Goal: Task Accomplishment & Management: Complete application form

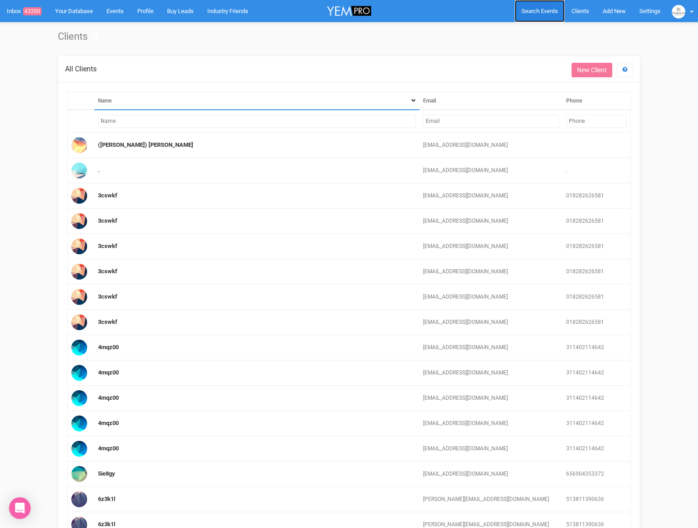
click at [531, 13] on span "Search Events" at bounding box center [539, 11] width 37 height 7
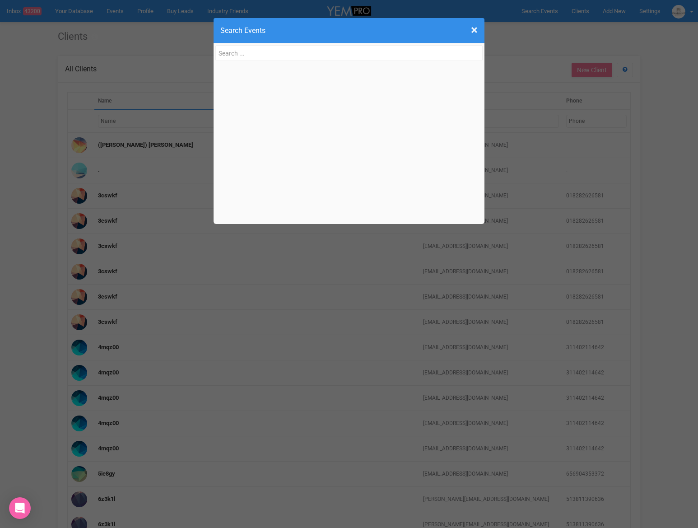
click at [254, 58] on input "text" at bounding box center [348, 53] width 267 height 16
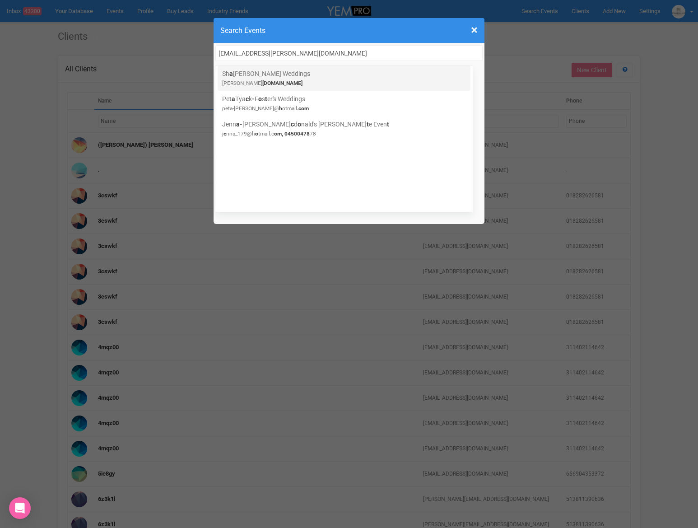
type input "[EMAIL_ADDRESS][PERSON_NAME][DOMAIN_NAME]"
click at [301, 76] on link "Sh a [PERSON_NAME] Weddings [PERSON_NAME] [DOMAIN_NAME]" at bounding box center [344, 78] width 244 height 18
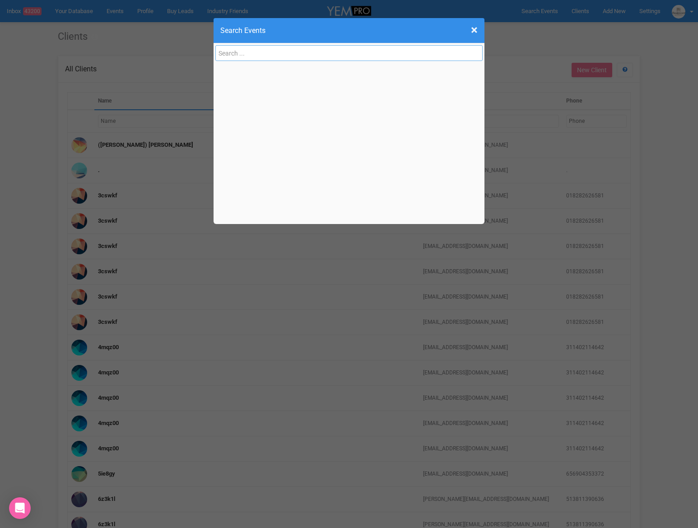
paste input "[EMAIL_ADDRESS][PERSON_NAME][DOMAIN_NAME]"
type input "[EMAIL_ADDRESS][PERSON_NAME][DOMAIN_NAME]"
click at [477, 31] on span "×" at bounding box center [474, 30] width 7 height 15
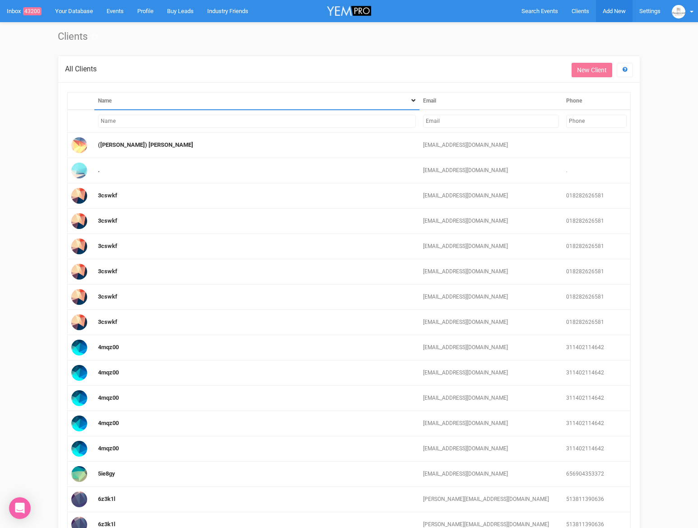
click at [603, 12] on span "Add New" at bounding box center [614, 11] width 23 height 7
click at [581, 84] on link "New Enquiry" at bounding box center [593, 83] width 68 height 18
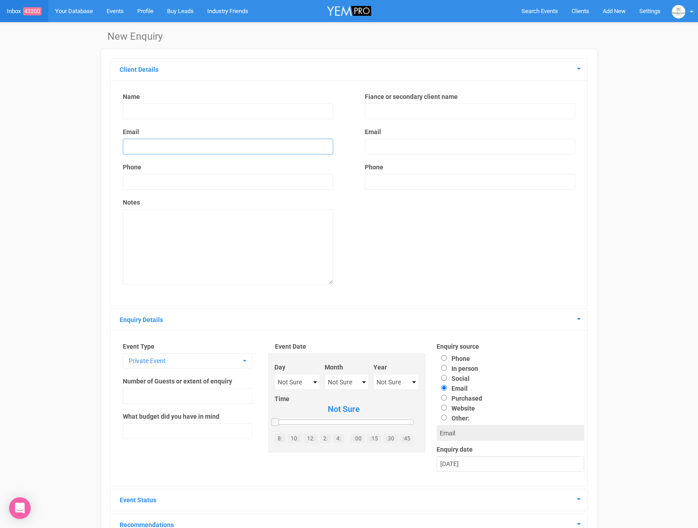
scroll to position [1, 0]
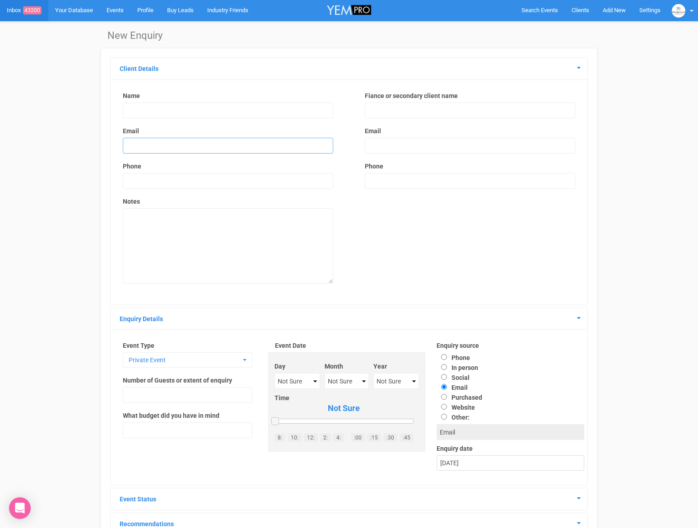
paste input "[EMAIL_ADDRESS][PERSON_NAME][DOMAIN_NAME]"
type input "[EMAIL_ADDRESS][PERSON_NAME][DOMAIN_NAME]"
click at [161, 110] on input "text" at bounding box center [228, 110] width 210 height 16
type input "[PERSON_NAME]"
click at [143, 234] on textarea at bounding box center [228, 245] width 210 height 75
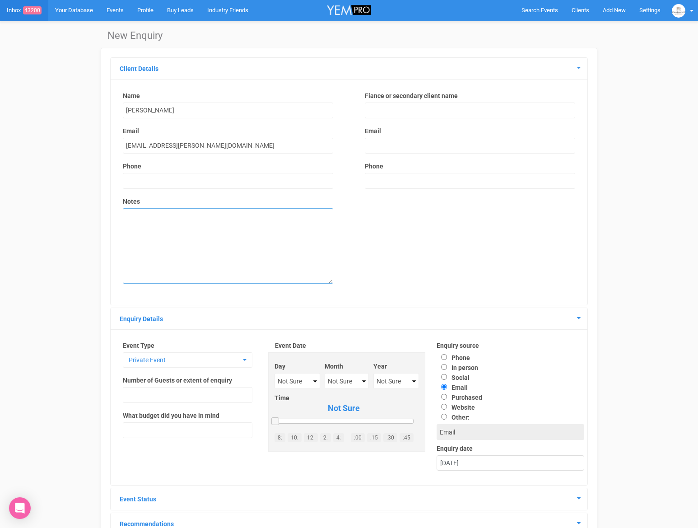
scroll to position [0, 0]
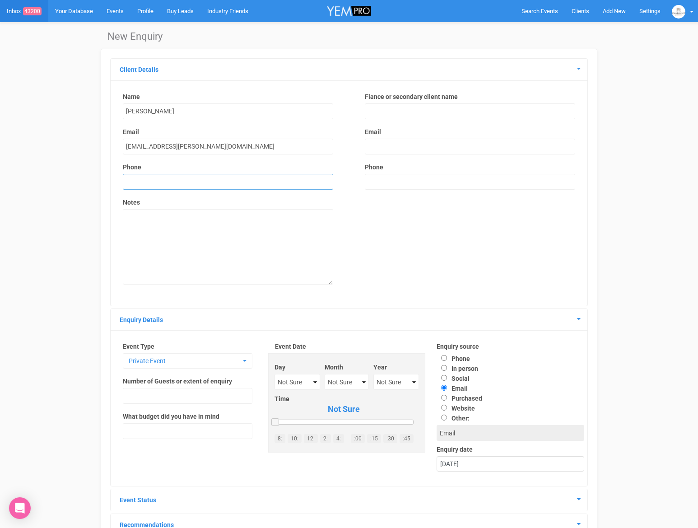
click at [177, 187] on input "text" at bounding box center [228, 182] width 210 height 16
click at [147, 184] on input "04" at bounding box center [228, 182] width 210 height 16
click at [143, 178] on input "04" at bounding box center [228, 182] width 210 height 16
click at [141, 182] on input "040" at bounding box center [228, 182] width 210 height 16
type input "0407 028 662"
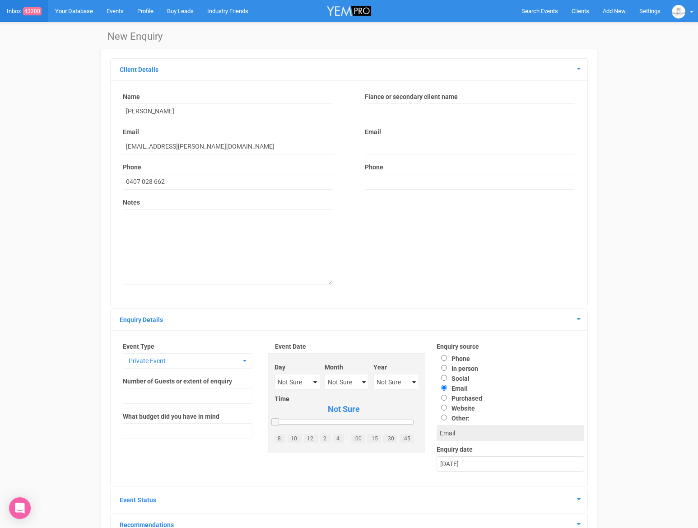
click at [195, 198] on label "Notes" at bounding box center [228, 202] width 210 height 9
click at [187, 234] on textarea at bounding box center [228, 246] width 210 height 75
click at [177, 362] on span "Private Event" at bounding box center [185, 360] width 112 height 9
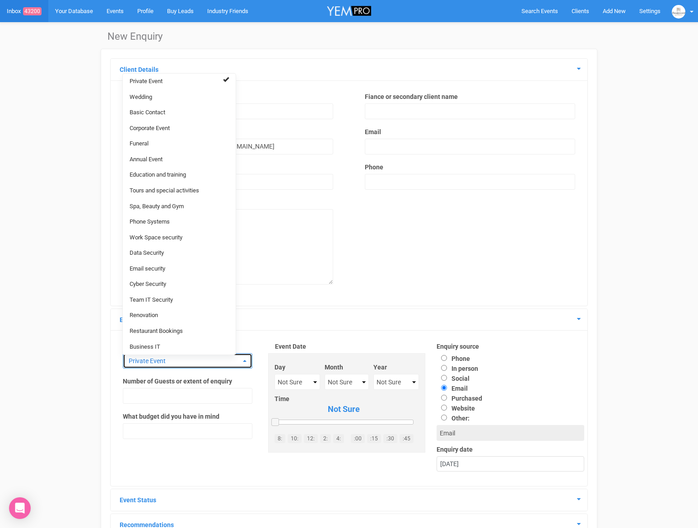
click at [177, 362] on span "Private Event" at bounding box center [185, 360] width 112 height 9
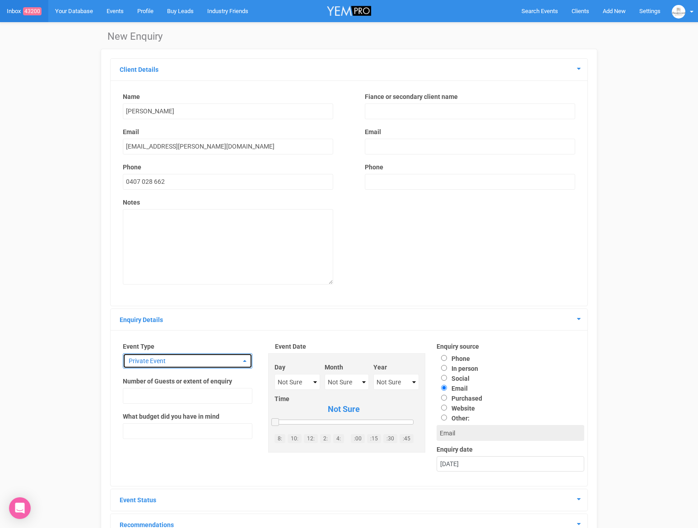
click at [177, 362] on span "Private Event" at bounding box center [185, 360] width 112 height 9
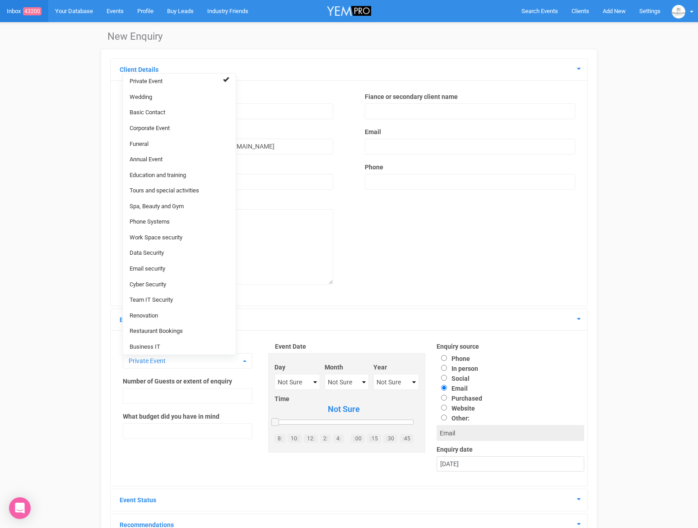
click at [489, 257] on div "Name [PERSON_NAME] Email [EMAIL_ADDRESS][PERSON_NAME][DOMAIN_NAME] Phone 0407 0…" at bounding box center [349, 193] width 484 height 218
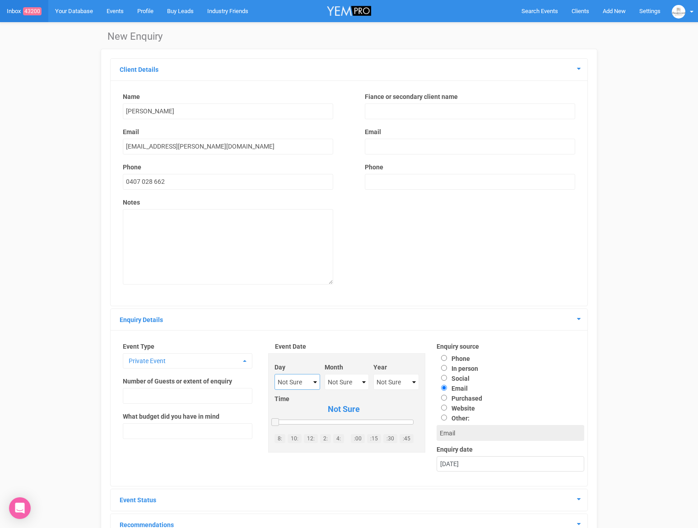
click at [298, 378] on select "Not Sure 1 2 3 4 5 6 7 8 9 10 11 12 13 14 15 16 17 18 19 20 21 22 23 24 25 26 2…" at bounding box center [296, 382] width 45 height 16
select select "29"
click at [347, 383] on select "Not Sure January February March April May June July August September October No…" at bounding box center [347, 382] width 44 height 16
select select "November"
click at [395, 384] on select "Not Sure 2020 2021 2022 2023 2024 2025 2026 2027 2028 2029 2030 2031 2032 2033 …" at bounding box center [395, 382] width 45 height 16
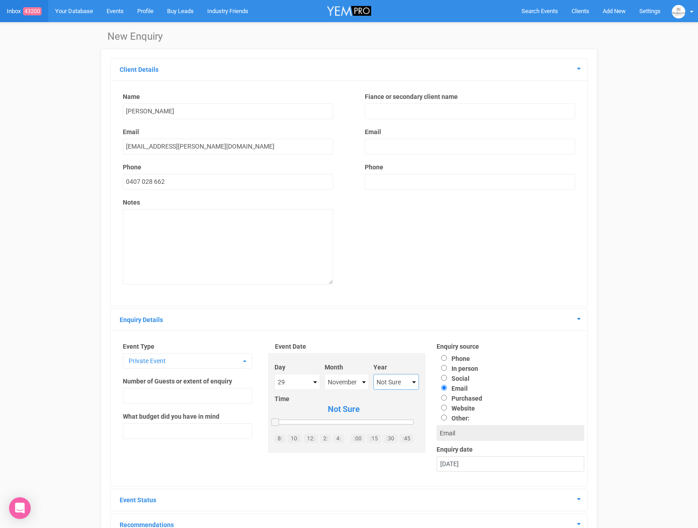
select select "2025"
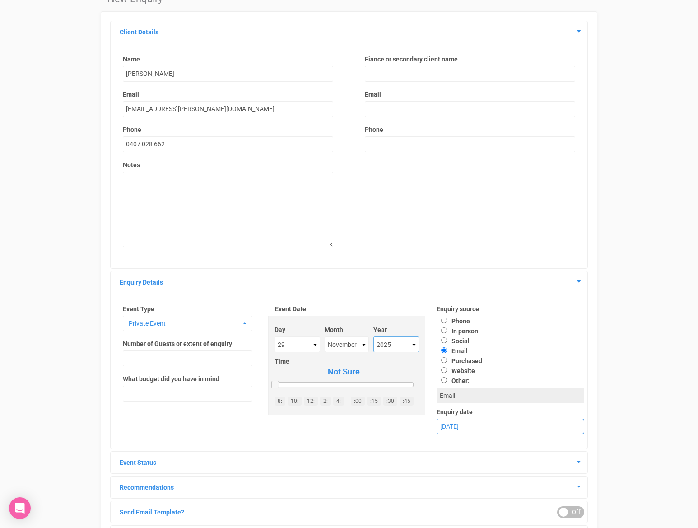
scroll to position [40, 0]
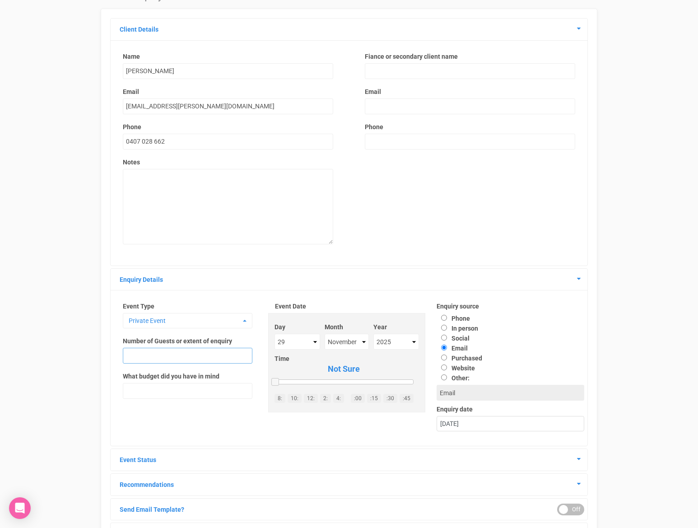
click at [156, 359] on input "text" at bounding box center [188, 356] width 130 height 16
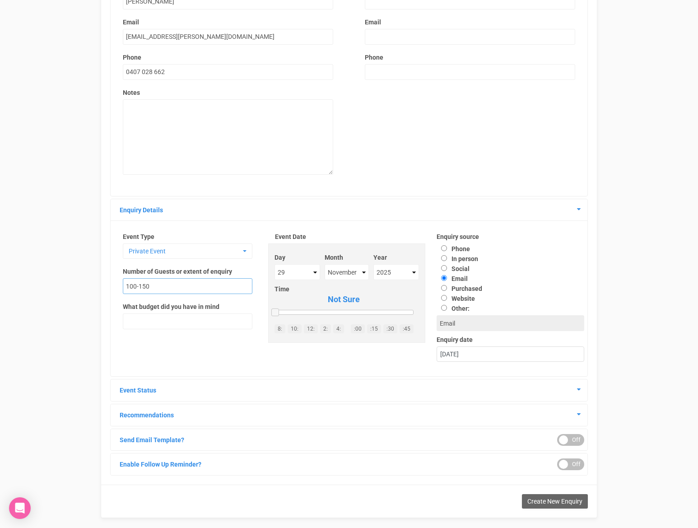
scroll to position [114, 0]
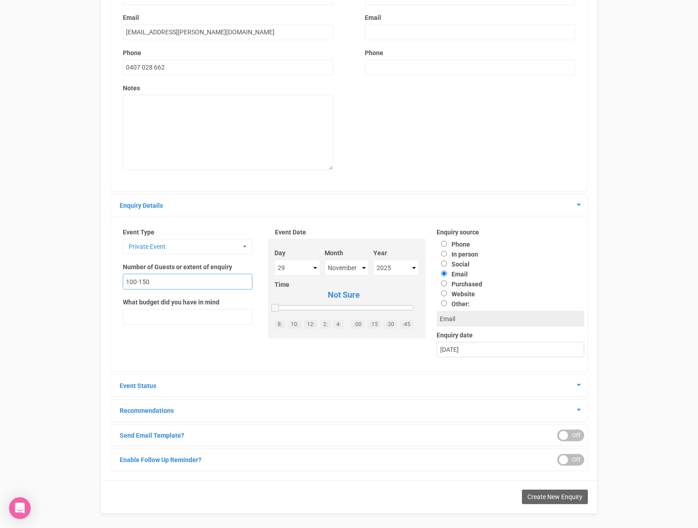
type input "100-150"
click at [445, 256] on input "In person" at bounding box center [444, 253] width 6 height 6
radio input "true"
type input "In person"
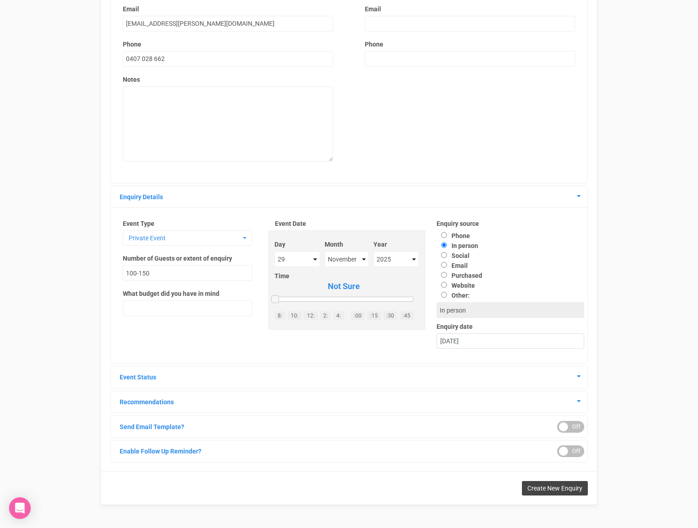
click at [562, 489] on span "Create New Enquiry" at bounding box center [554, 487] width 55 height 7
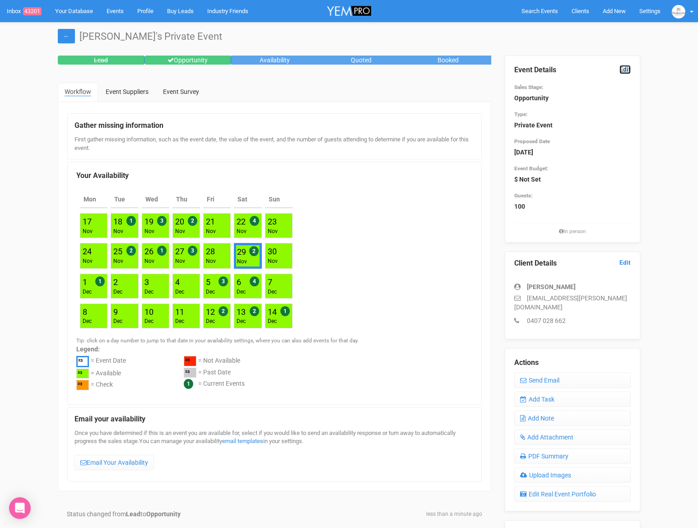
click at [625, 69] on link "Edit" at bounding box center [624, 69] width 11 height 9
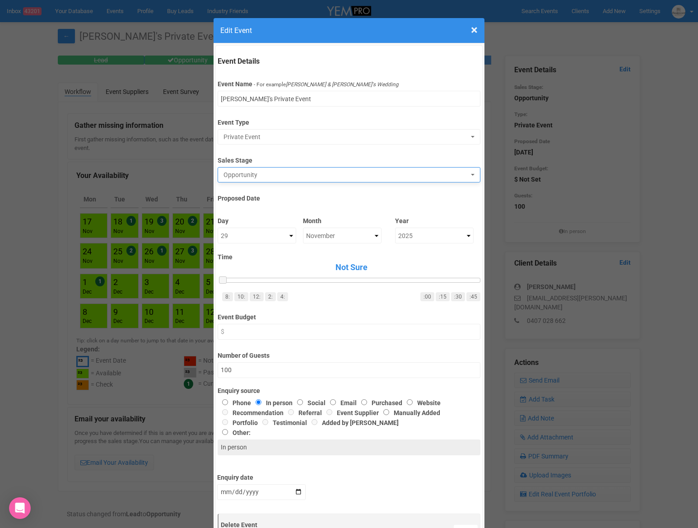
drag, startPoint x: 270, startPoint y: 166, endPoint x: 267, endPoint y: 173, distance: 7.5
click at [270, 167] on div "Event Details Event Name - For example [PERSON_NAME] & [PERSON_NAME]'s Wedding …" at bounding box center [348, 316] width 267 height 542
click at [266, 175] on span "Opportunity" at bounding box center [345, 174] width 245 height 9
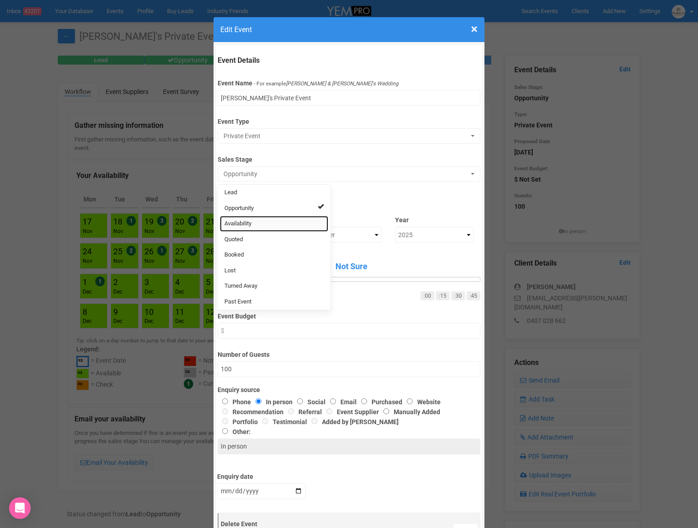
click at [248, 227] on link "Availability" at bounding box center [274, 224] width 108 height 16
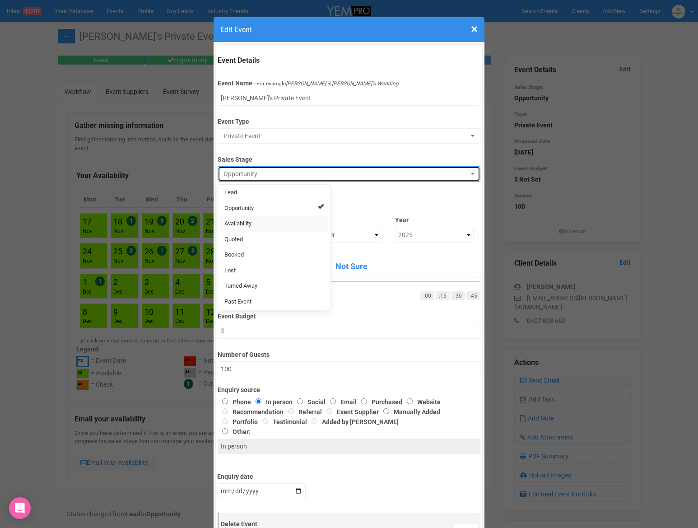
select select "8"
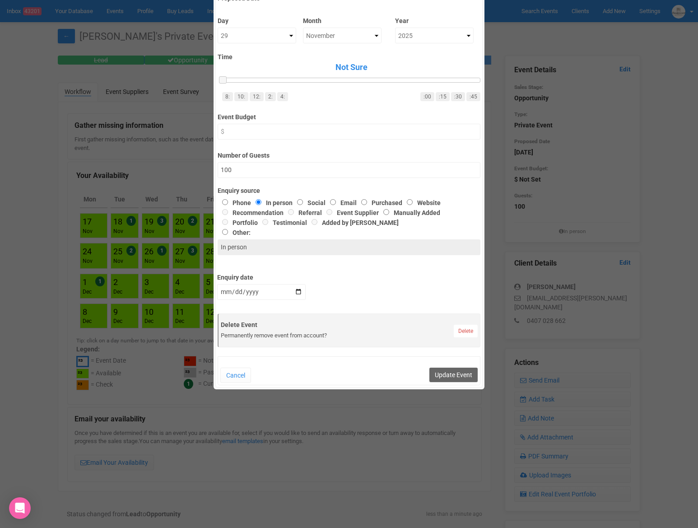
scroll to position [221, 0]
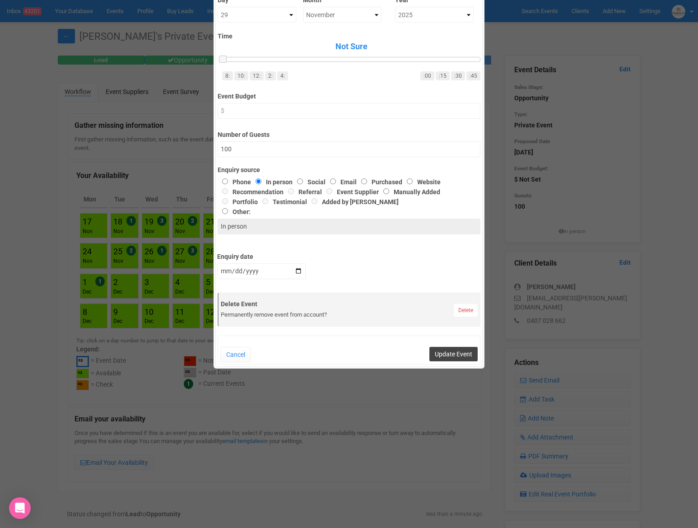
click at [446, 357] on button "Update Event" at bounding box center [453, 354] width 48 height 14
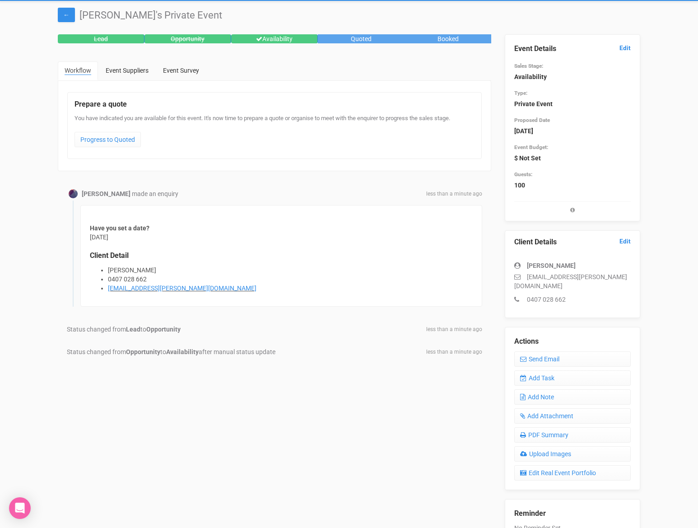
scroll to position [27, 0]
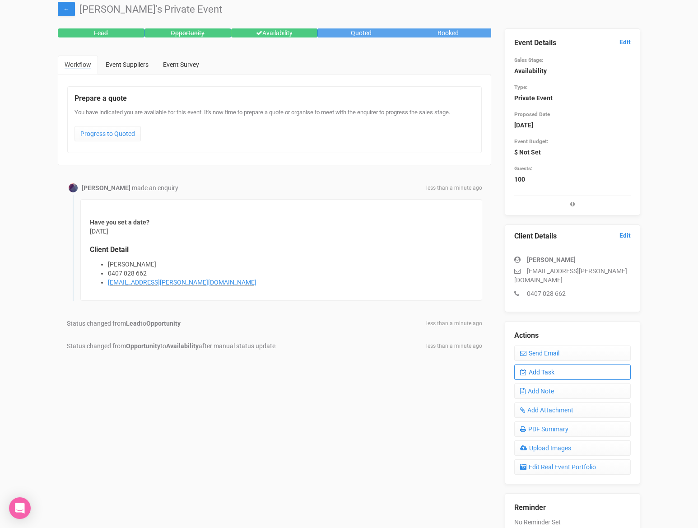
click at [574, 369] on link "Add Task" at bounding box center [572, 371] width 116 height 15
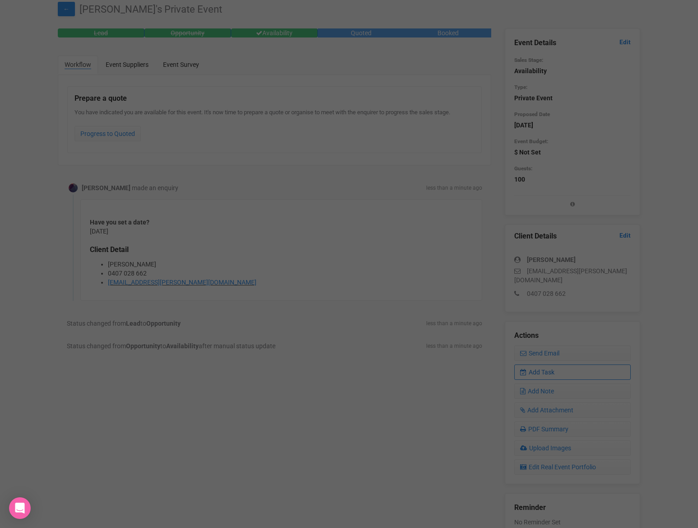
scroll to position [0, 0]
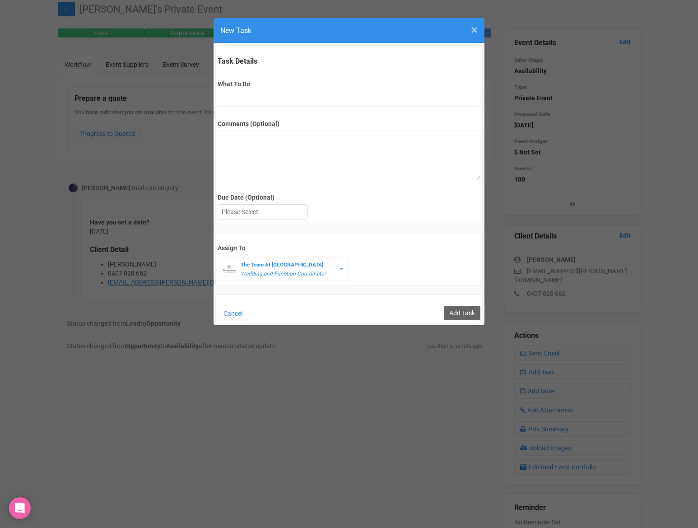
click at [472, 30] on span "×" at bounding box center [474, 30] width 7 height 15
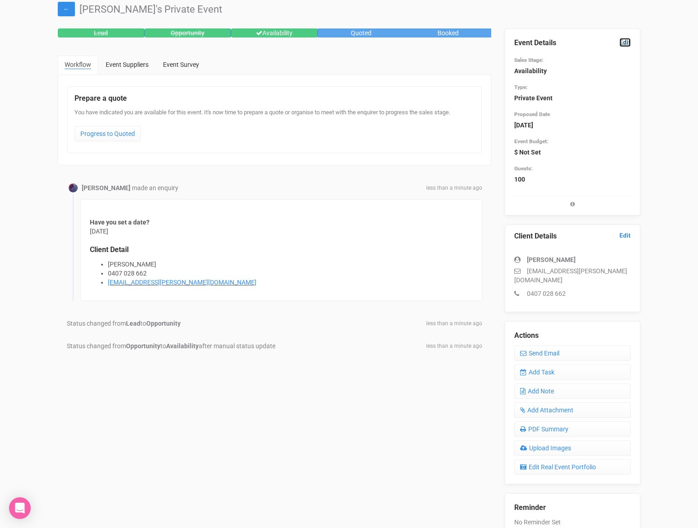
click at [626, 40] on link "Edit" at bounding box center [624, 42] width 11 height 9
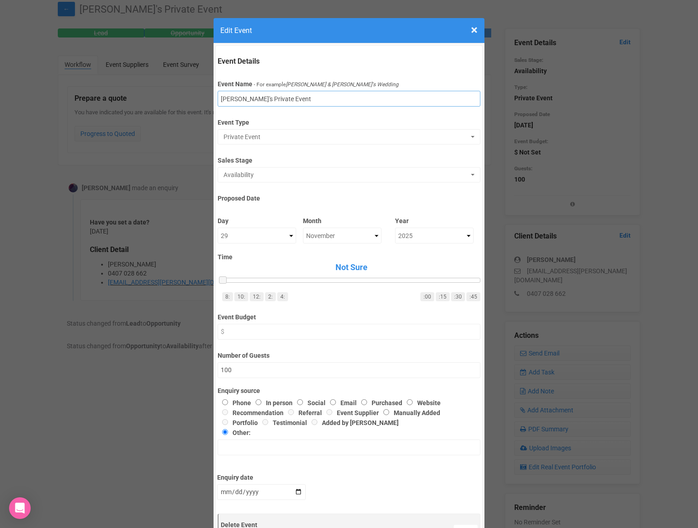
click at [298, 97] on input "[PERSON_NAME]'s Private Event" at bounding box center [349, 99] width 262 height 16
drag, startPoint x: 300, startPoint y: 100, endPoint x: 246, endPoint y: 102, distance: 53.8
click at [246, 102] on input "[PERSON_NAME]'s Private Event" at bounding box center [349, 99] width 262 height 16
type input "[PERSON_NAME]'s"
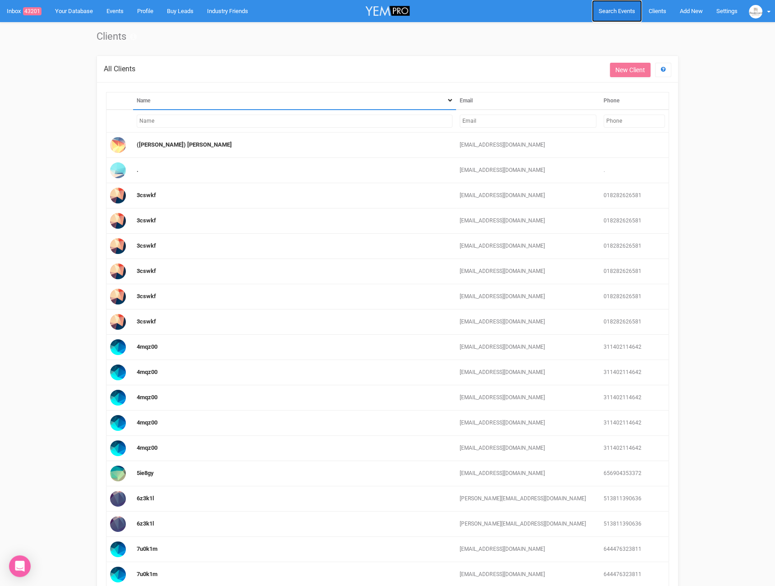
click at [631, 10] on span "Search Events" at bounding box center [617, 11] width 37 height 7
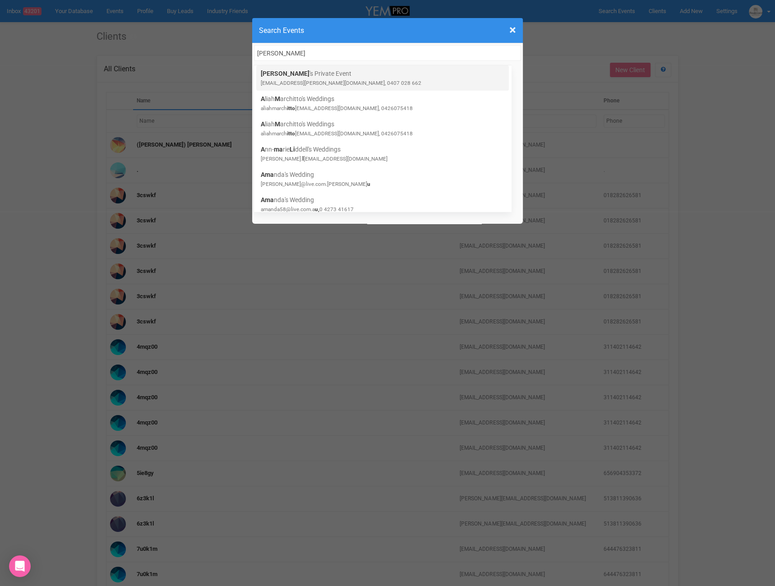
type input "[PERSON_NAME]"
click at [434, 83] on link "[PERSON_NAME] 's Private Event [EMAIL_ADDRESS][PERSON_NAME][DOMAIN_NAME], 0407 …" at bounding box center [383, 78] width 244 height 18
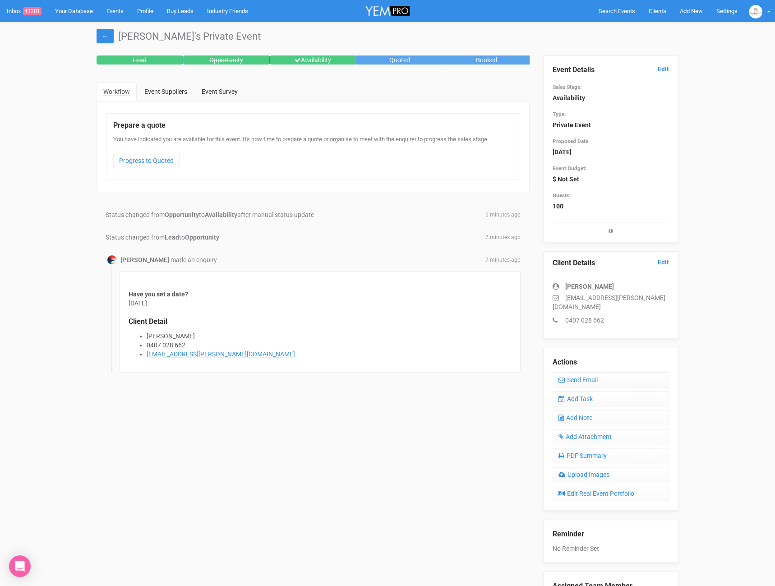
scroll to position [3, 0]
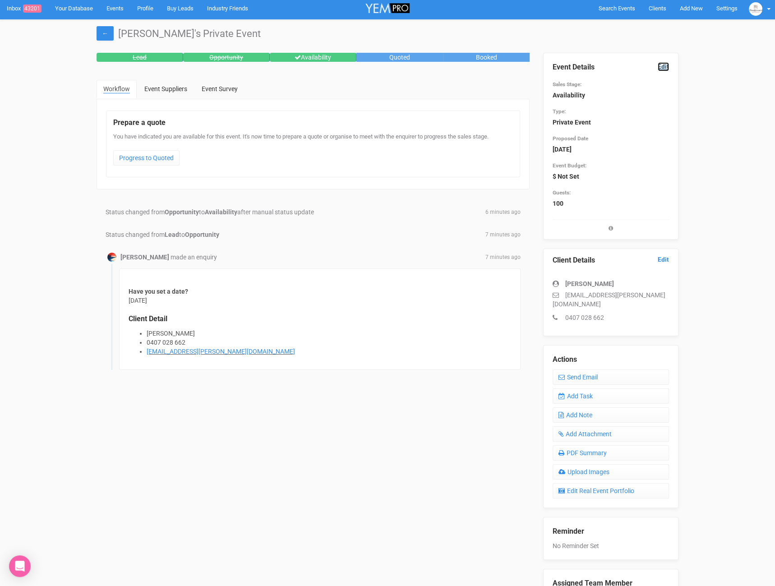
click at [668, 69] on link "Edit" at bounding box center [663, 66] width 11 height 9
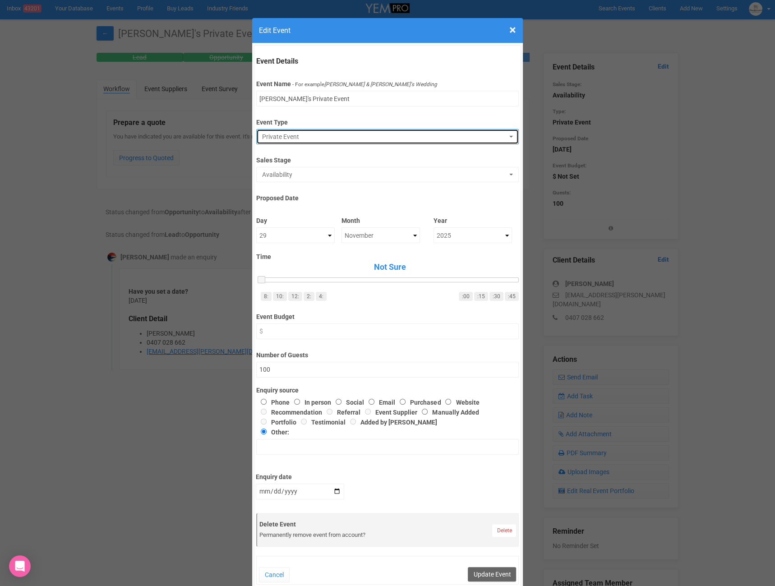
click at [275, 133] on span "Private Event" at bounding box center [384, 136] width 245 height 9
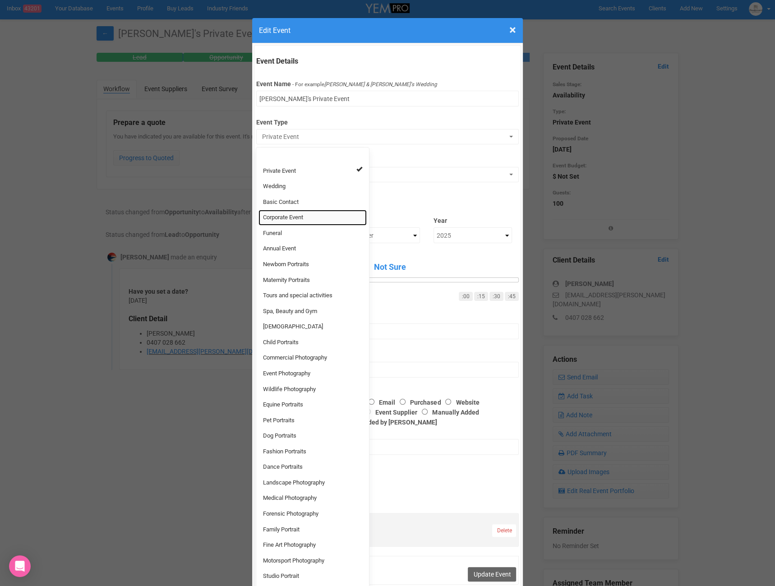
click at [301, 219] on span "Corporate Event" at bounding box center [283, 217] width 40 height 9
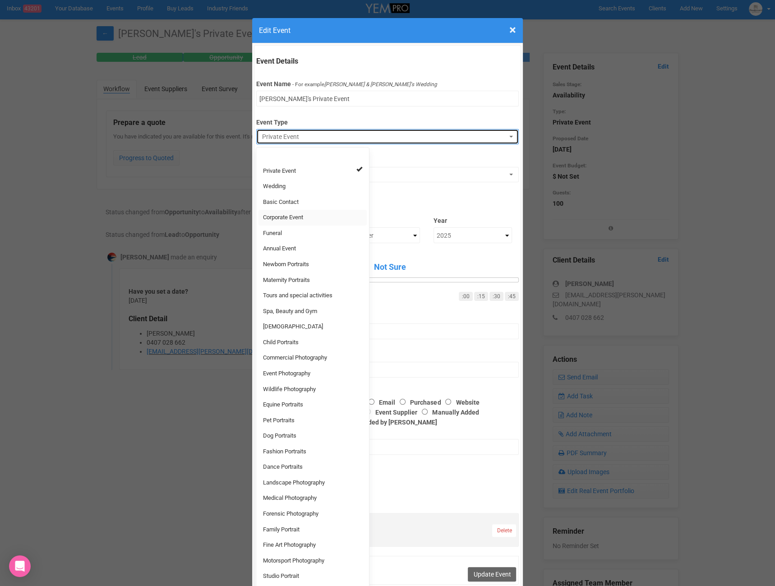
select select "31"
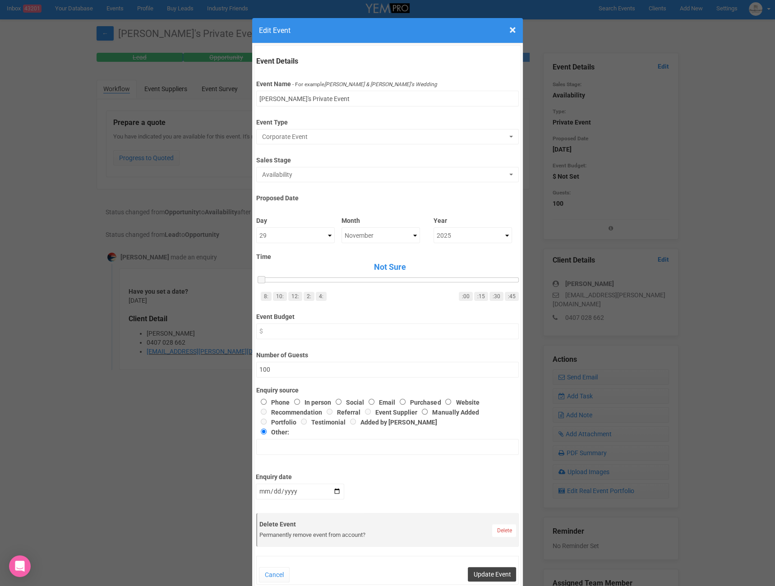
click at [499, 574] on button "Update Event" at bounding box center [492, 574] width 48 height 14
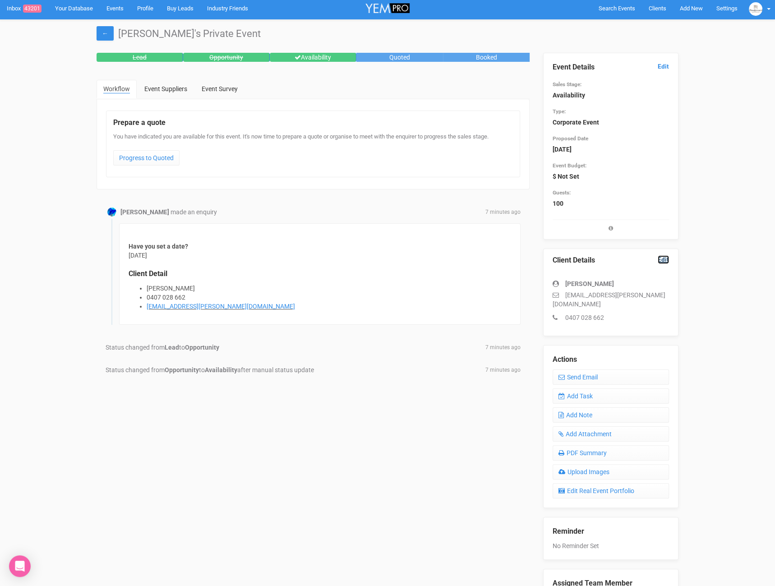
click at [662, 258] on link "Edit" at bounding box center [663, 259] width 11 height 9
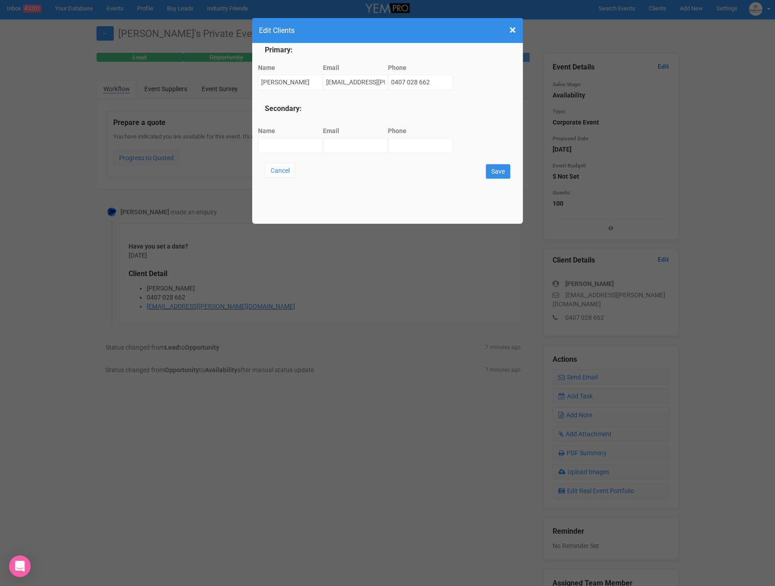
click at [509, 31] on h4 "Edit Clients" at bounding box center [387, 30] width 257 height 11
click at [666, 65] on div "× Close Edit Clients Primary: Name Amalia Cotter Email a-cotter@hotmail.com Pho…" at bounding box center [387, 293] width 775 height 586
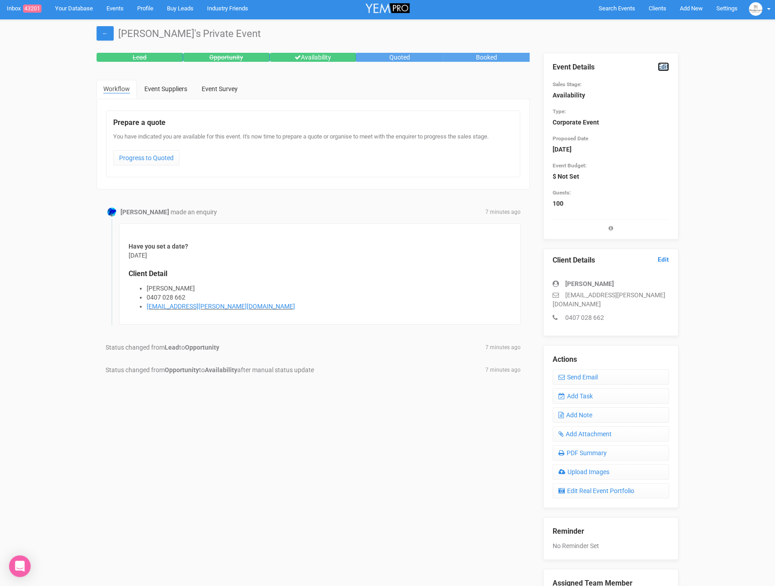
click at [665, 63] on link "Edit" at bounding box center [663, 66] width 11 height 9
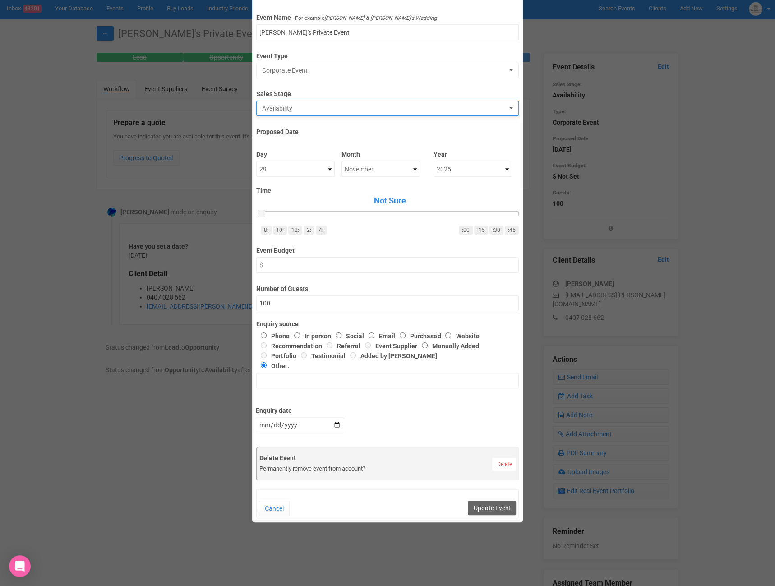
scroll to position [0, 0]
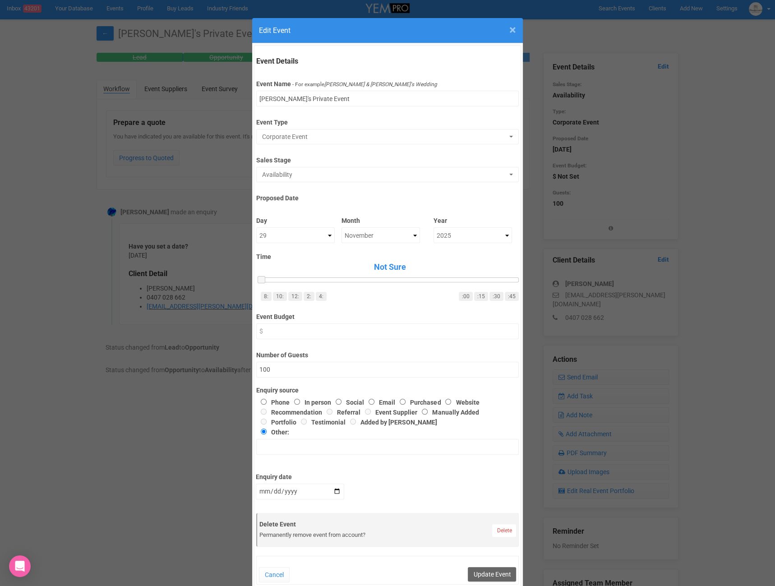
click at [516, 33] on span "×" at bounding box center [513, 30] width 7 height 15
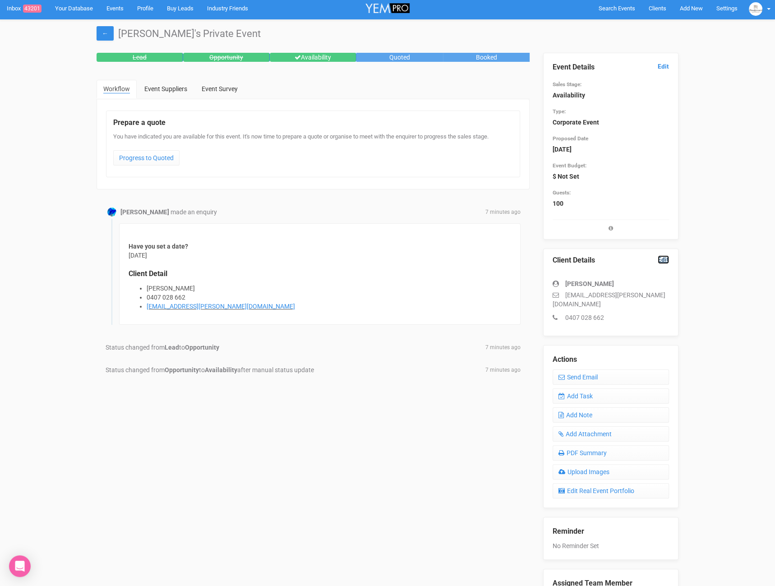
click at [663, 257] on link "Edit" at bounding box center [663, 259] width 11 height 9
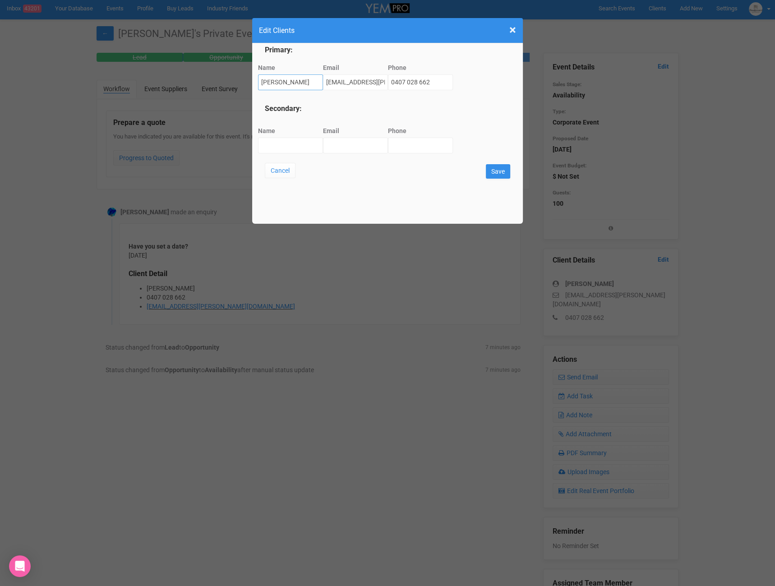
click at [301, 83] on input "[PERSON_NAME]" at bounding box center [290, 82] width 65 height 16
type input "Amalia Cotter - Cotter Academy of Highland Dancing"
click at [493, 170] on input "Save" at bounding box center [498, 171] width 24 height 14
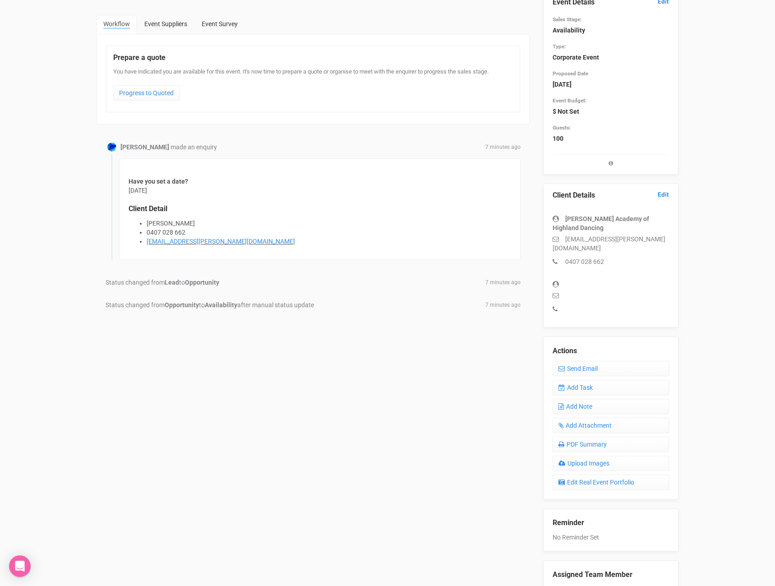
scroll to position [69, 0]
click at [587, 379] on link "Add Task" at bounding box center [611, 386] width 116 height 15
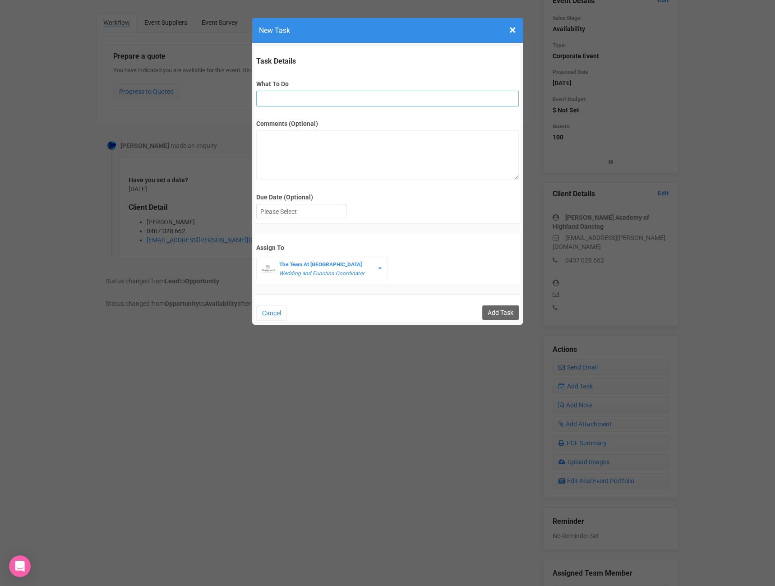
click at [323, 101] on input "What To Do" at bounding box center [387, 99] width 262 height 16
click at [305, 97] on input "What To Do" at bounding box center [387, 99] width 262 height 16
type input "fu"
click at [288, 212] on div at bounding box center [301, 211] width 89 height 15
drag, startPoint x: 270, startPoint y: 97, endPoint x: 211, endPoint y: 96, distance: 59.1
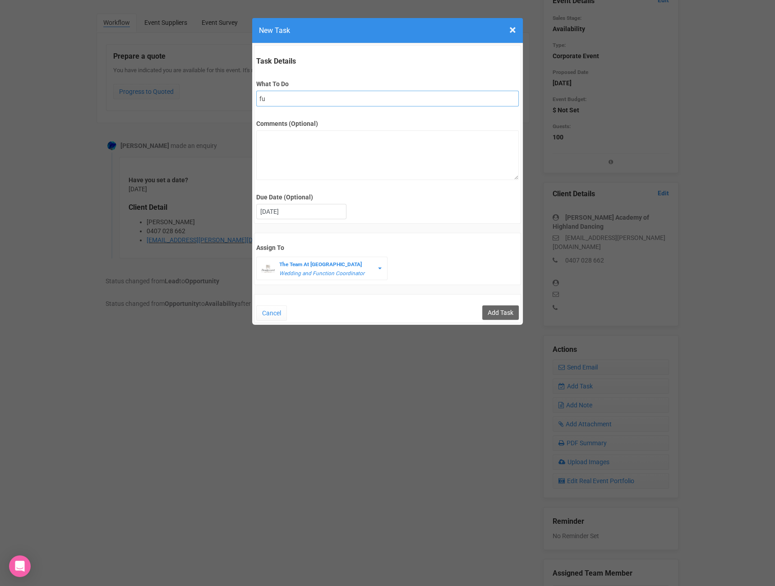
click at [211, 96] on div "× Close New Task Task Details What To Do fu Comments (Optional) Due Date (Optio…" at bounding box center [387, 293] width 775 height 586
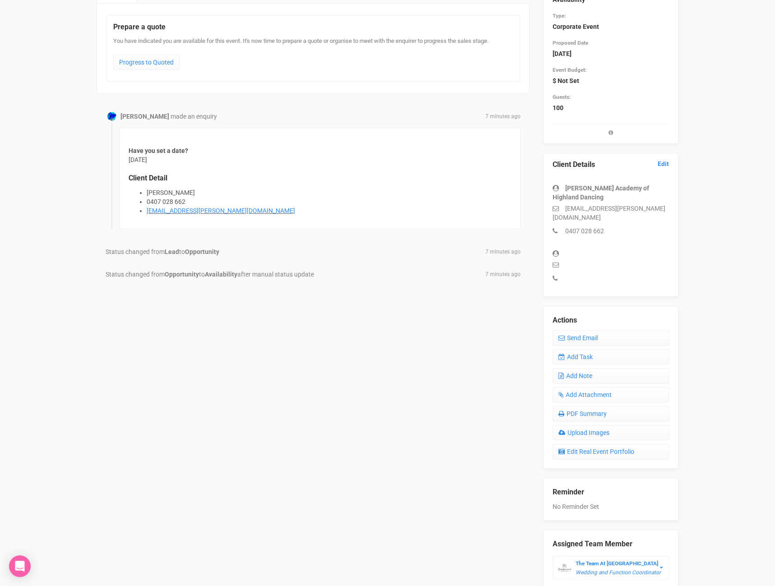
scroll to position [130, 0]
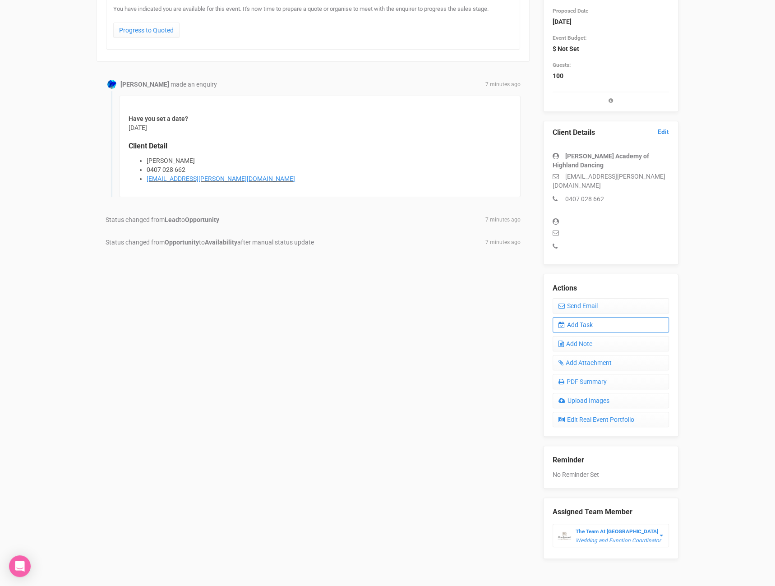
click at [585, 317] on link "Add Task" at bounding box center [611, 324] width 116 height 15
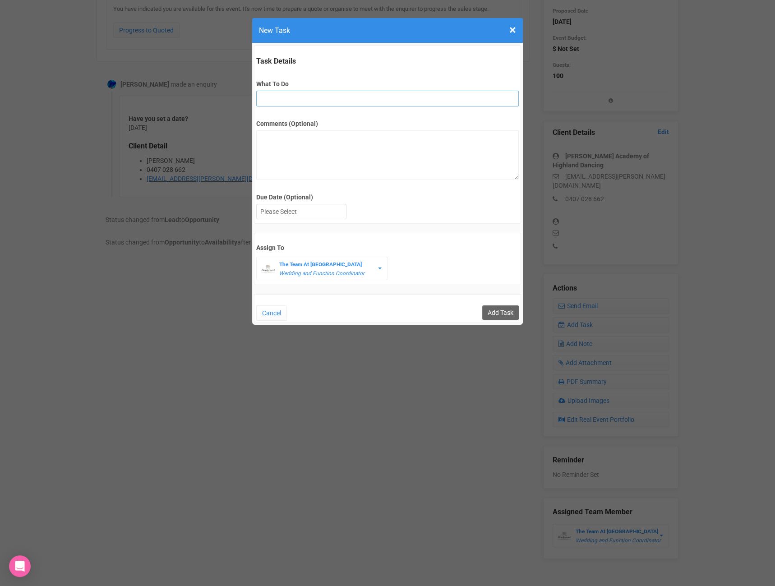
click at [318, 101] on input "What To Do" at bounding box center [387, 99] width 262 height 16
type input "FU"
click at [294, 211] on div at bounding box center [301, 211] width 89 height 15
click at [312, 145] on textarea "Comments (Optional)" at bounding box center [387, 155] width 262 height 50
type textarea "see email and quote"
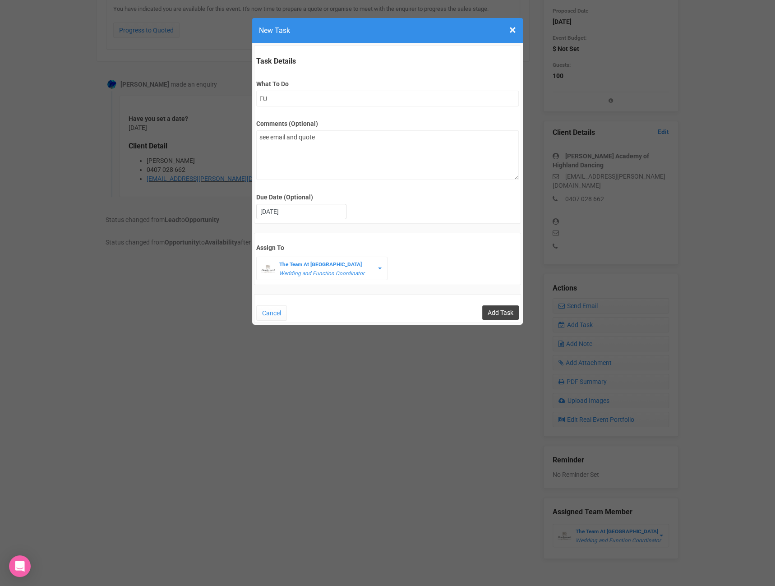
click at [495, 310] on input "Add Task" at bounding box center [500, 313] width 37 height 14
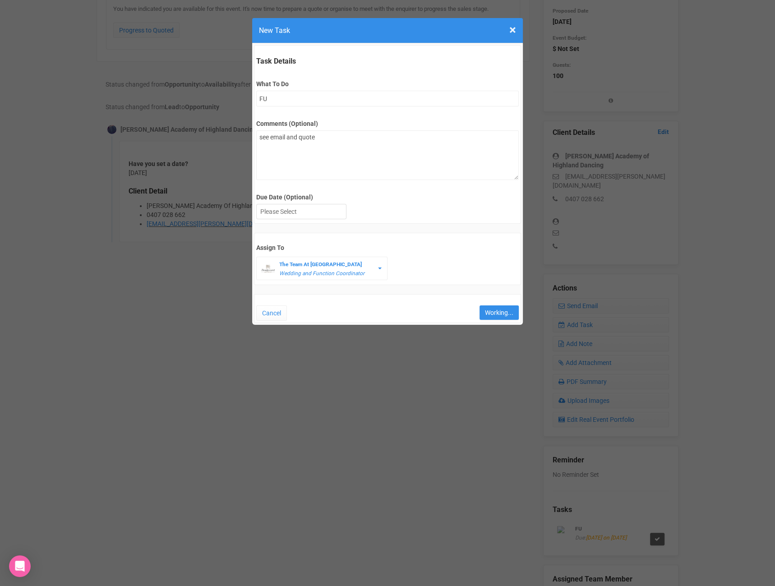
type input "Save"
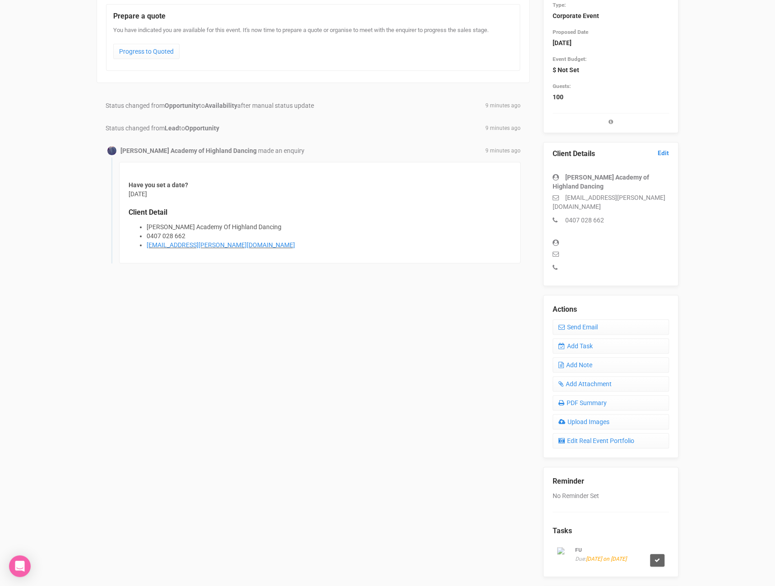
scroll to position [0, 0]
